Goal: Task Accomplishment & Management: Manage account settings

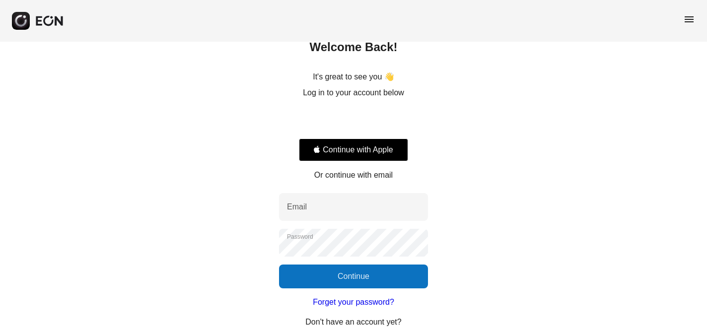
scroll to position [70, 0]
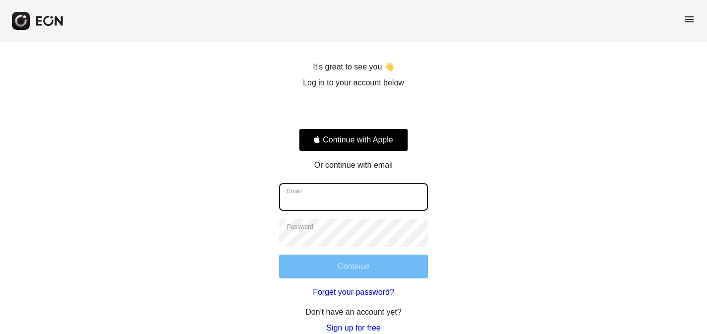
type input "**********"
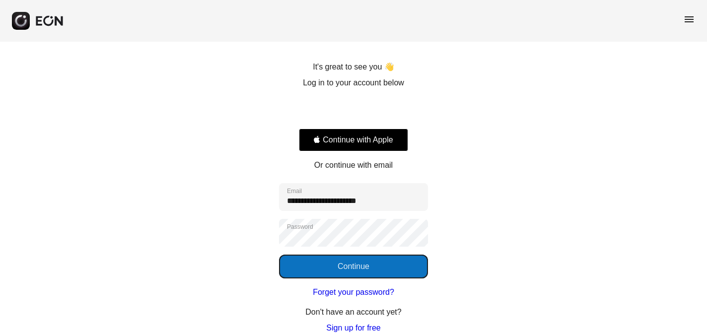
click at [374, 266] on button "Continue" at bounding box center [353, 267] width 149 height 24
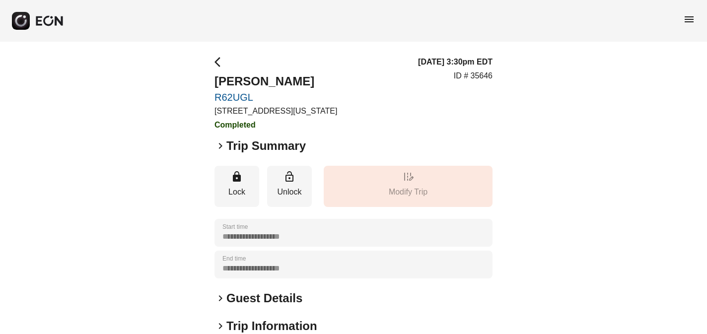
click at [693, 22] on span "menu" at bounding box center [689, 19] width 12 height 12
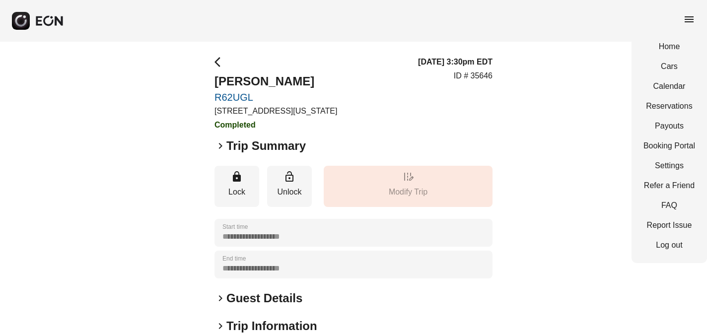
click at [690, 23] on span "menu" at bounding box center [689, 19] width 12 height 12
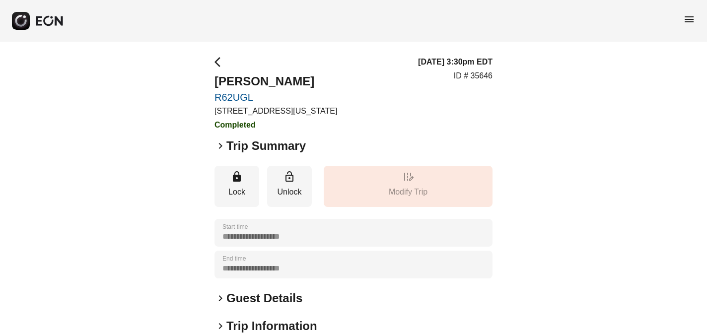
click at [690, 23] on span "menu" at bounding box center [689, 19] width 12 height 12
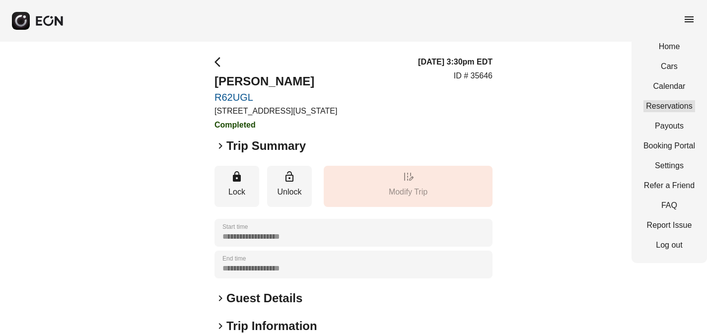
click at [678, 108] on link "Reservations" at bounding box center [669, 106] width 52 height 12
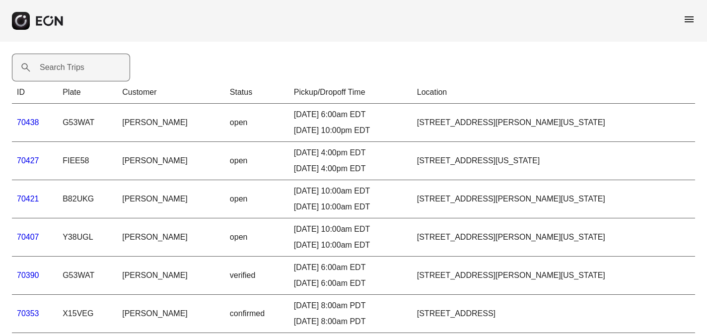
click at [79, 69] on label "Search Trips" at bounding box center [62, 68] width 45 height 12
click at [79, 69] on Trips "Search Trips" at bounding box center [71, 68] width 118 height 28
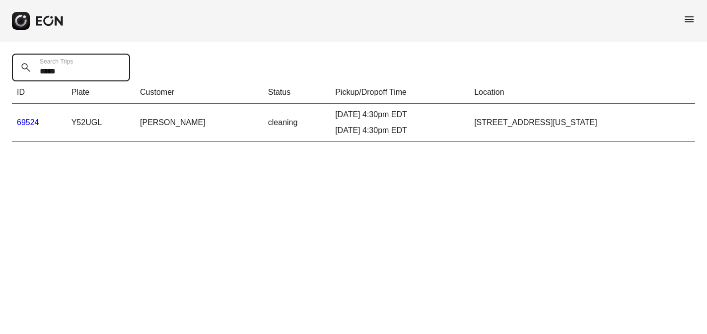
type Trips "*****"
click at [29, 122] on link "69524" at bounding box center [28, 122] width 22 height 8
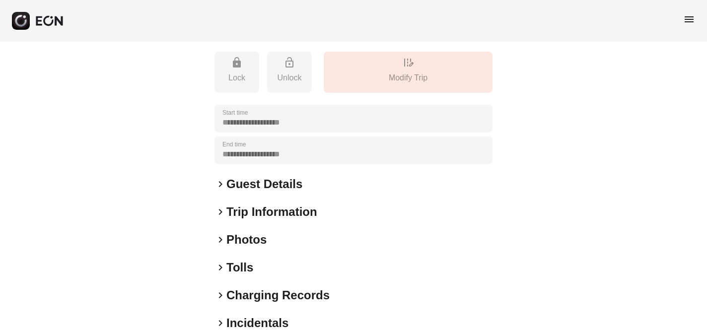
scroll to position [200, 0]
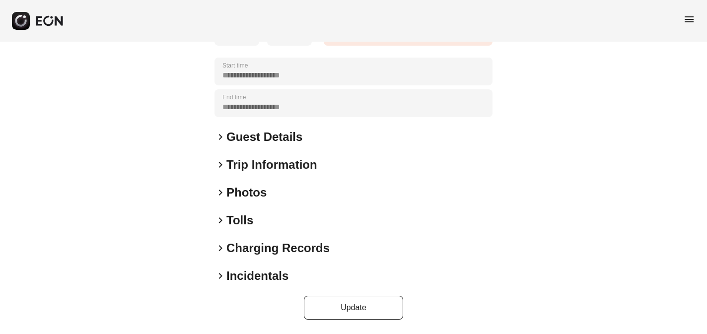
click at [218, 276] on span "keyboard_arrow_right" at bounding box center [220, 276] width 12 height 12
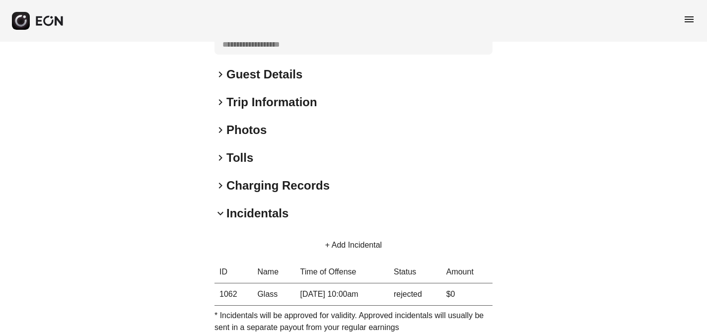
scroll to position [262, 0]
